Goal: Task Accomplishment & Management: Manage account settings

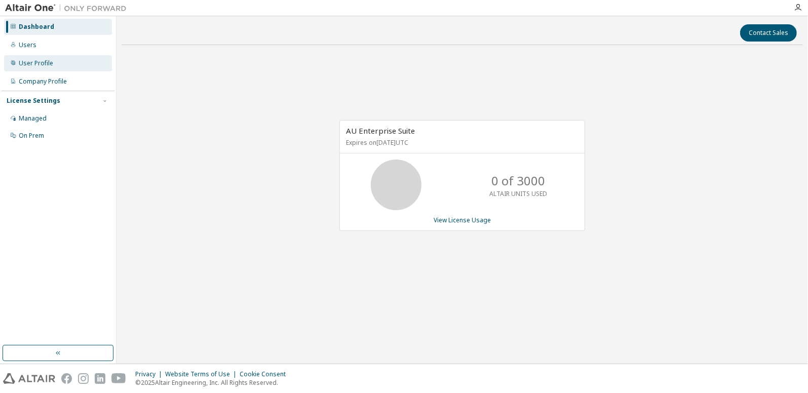
click at [37, 62] on div "User Profile" at bounding box center [36, 63] width 34 height 8
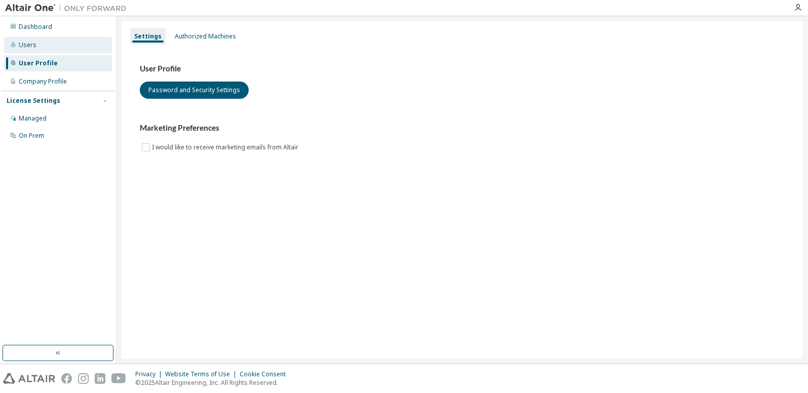
click at [36, 40] on div "Users" at bounding box center [58, 45] width 108 height 16
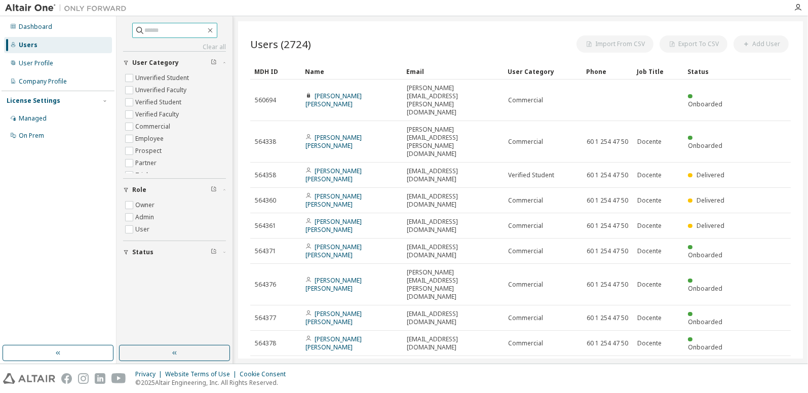
click at [166, 29] on input "text" at bounding box center [175, 30] width 61 height 10
type input "**********"
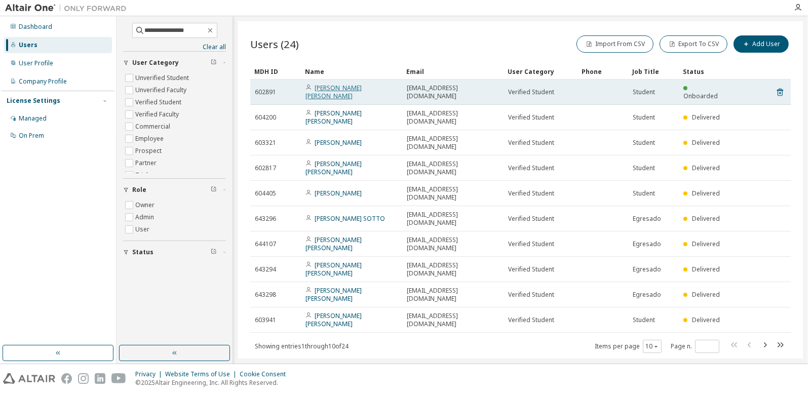
click at [334, 88] on link "[PERSON_NAME] [PERSON_NAME]" at bounding box center [333, 92] width 56 height 17
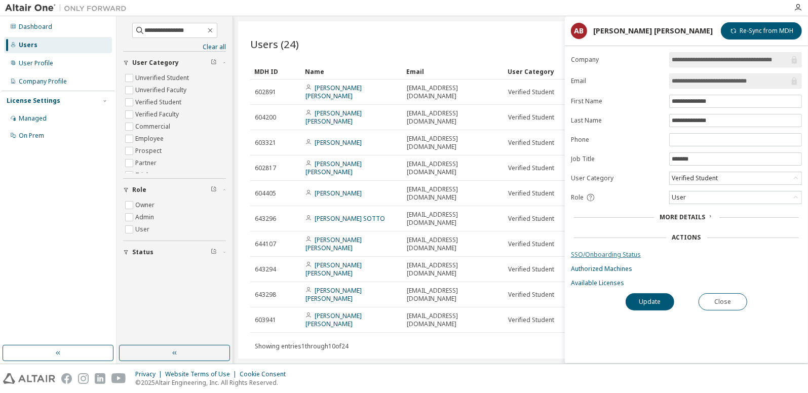
click at [604, 252] on link "SSO/Onboarding Status" at bounding box center [686, 255] width 231 height 8
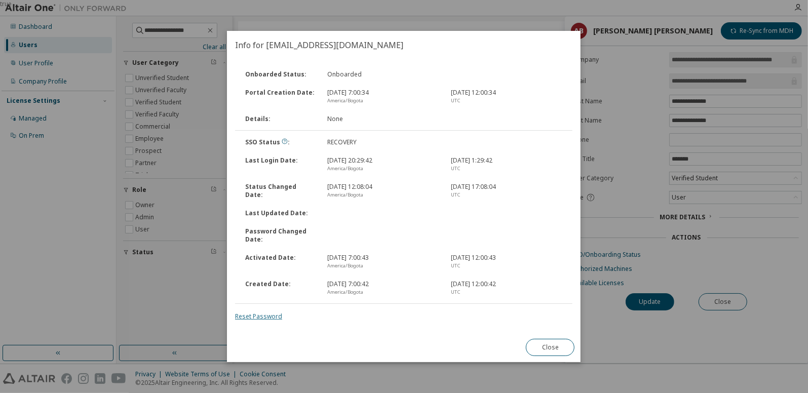
click at [265, 316] on link "Reset Password" at bounding box center [258, 316] width 47 height 9
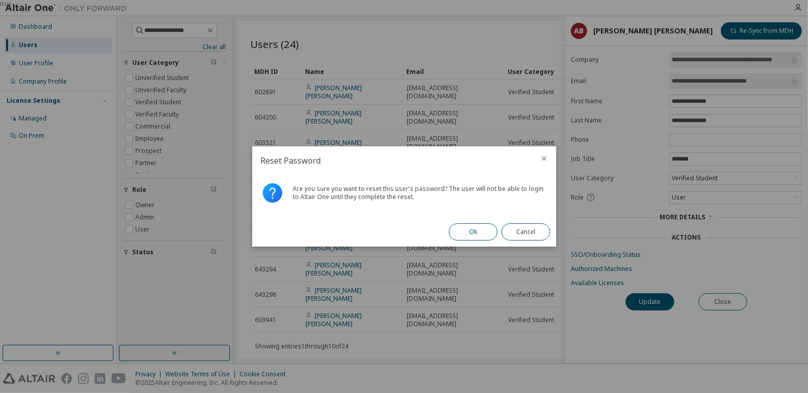
click at [472, 229] on button "Ok" at bounding box center [473, 231] width 49 height 17
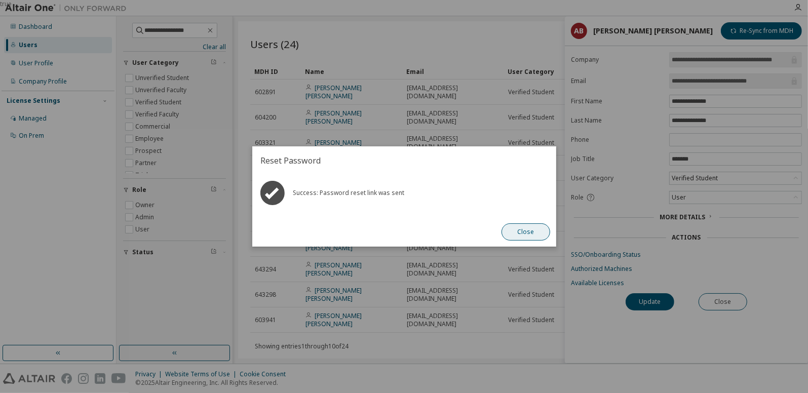
click at [526, 226] on button "Close" at bounding box center [525, 231] width 49 height 17
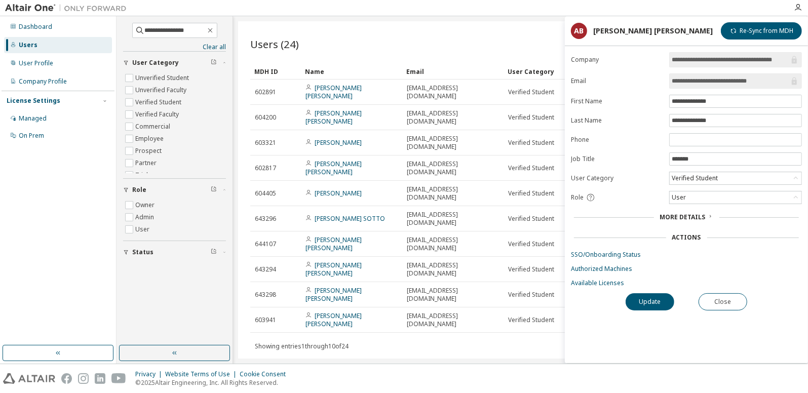
click at [360, 28] on div "Users (24) Import From CSV Export To CSV Add User Clear Load Save Save As Field…" at bounding box center [520, 189] width 565 height 337
drag, startPoint x: 219, startPoint y: 31, endPoint x: 149, endPoint y: 73, distance: 82.2
click at [214, 31] on icon "button" at bounding box center [210, 30] width 8 height 8
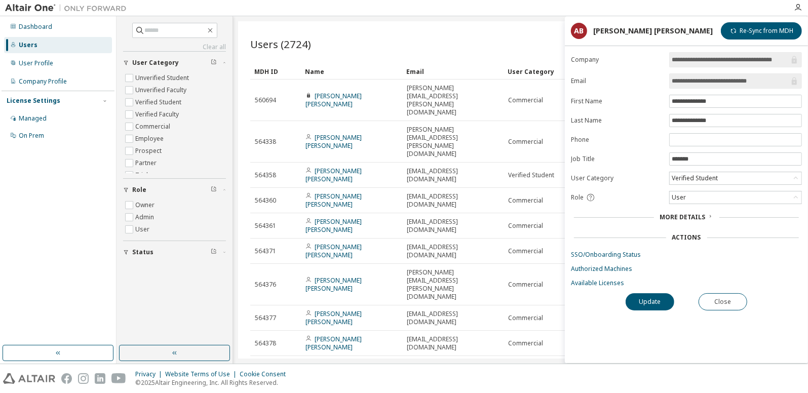
click at [428, 36] on div "Users (2724) Import From CSV Export To CSV Add User" at bounding box center [520, 43] width 540 height 21
click at [717, 301] on button "Close" at bounding box center [722, 301] width 49 height 17
